Goal: Navigation & Orientation: Find specific page/section

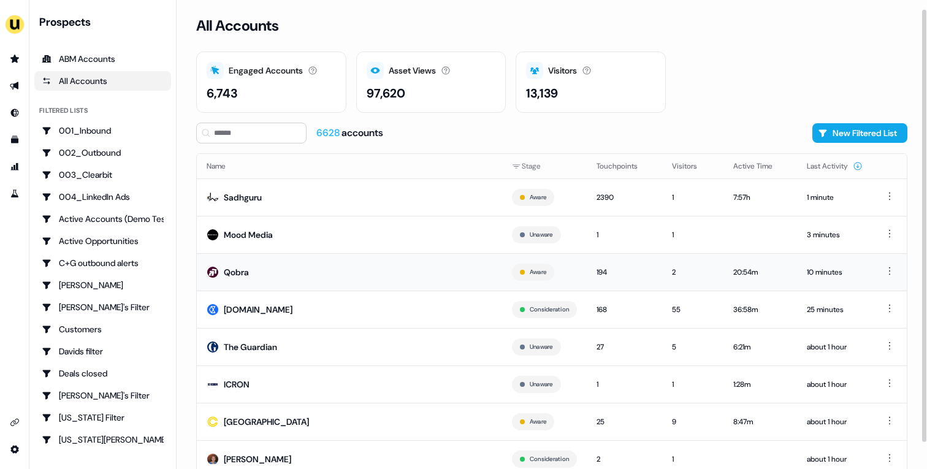
scroll to position [38, 0]
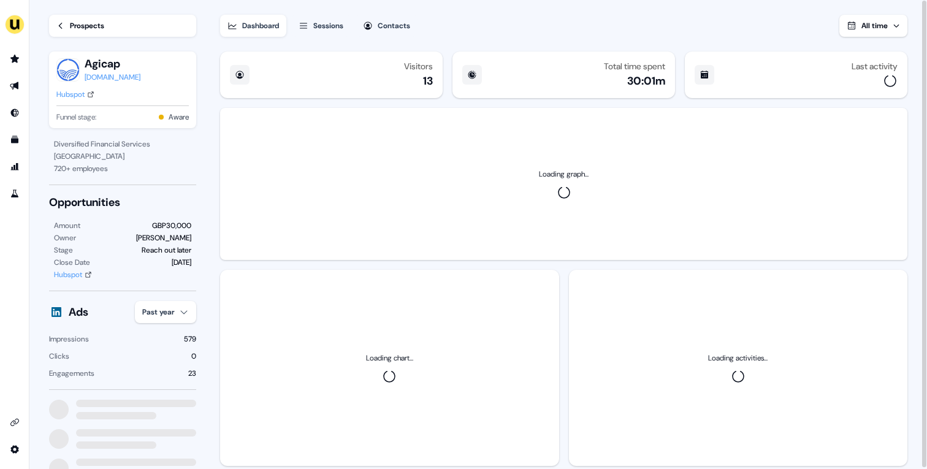
click at [85, 88] on div "Hubspot" at bounding box center [70, 94] width 28 height 12
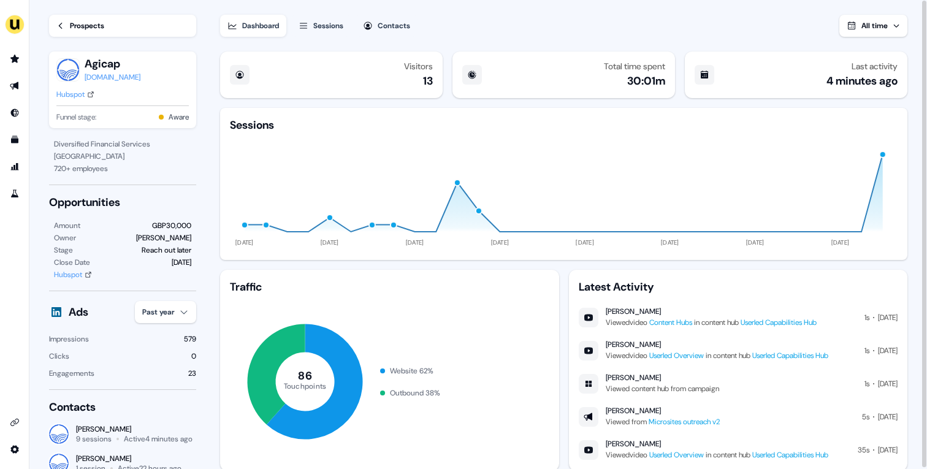
click at [763, 321] on link "Userled Capabilities Hub" at bounding box center [779, 323] width 76 height 10
click at [104, 29] on div "Prospects" at bounding box center [87, 26] width 34 height 12
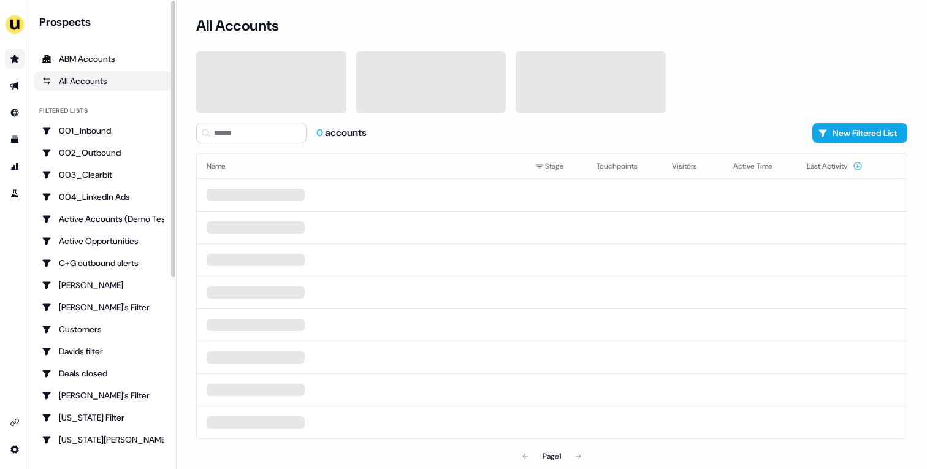
click at [13, 63] on icon "Go to prospects" at bounding box center [15, 59] width 10 height 10
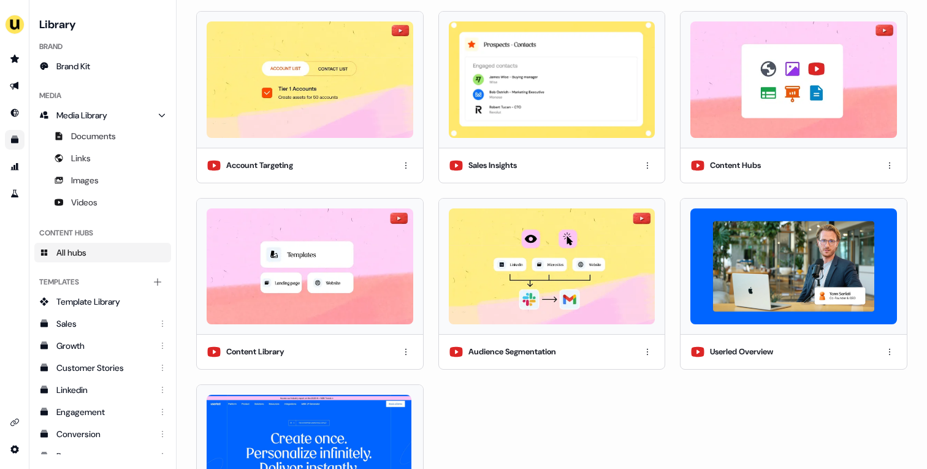
scroll to position [373, 0]
